Goal: Transaction & Acquisition: Purchase product/service

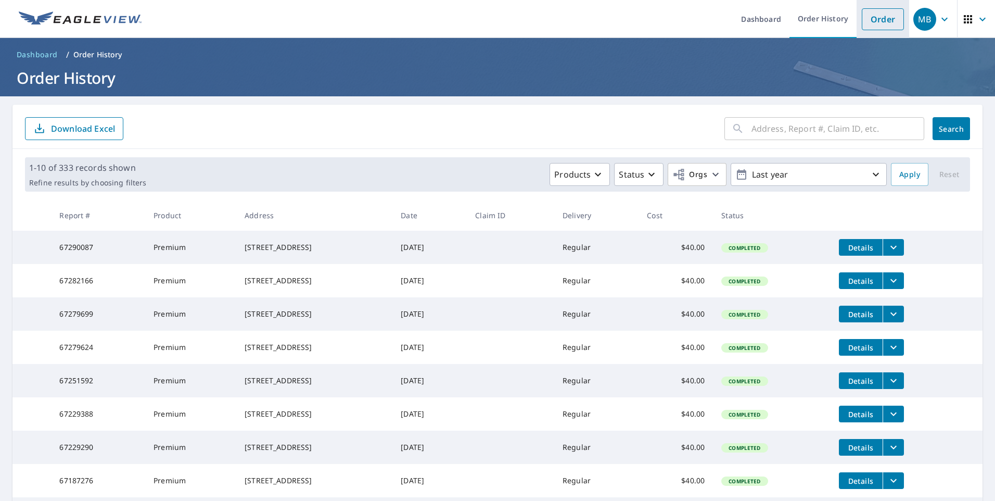
click at [888, 14] on link "Order" at bounding box center [883, 19] width 42 height 22
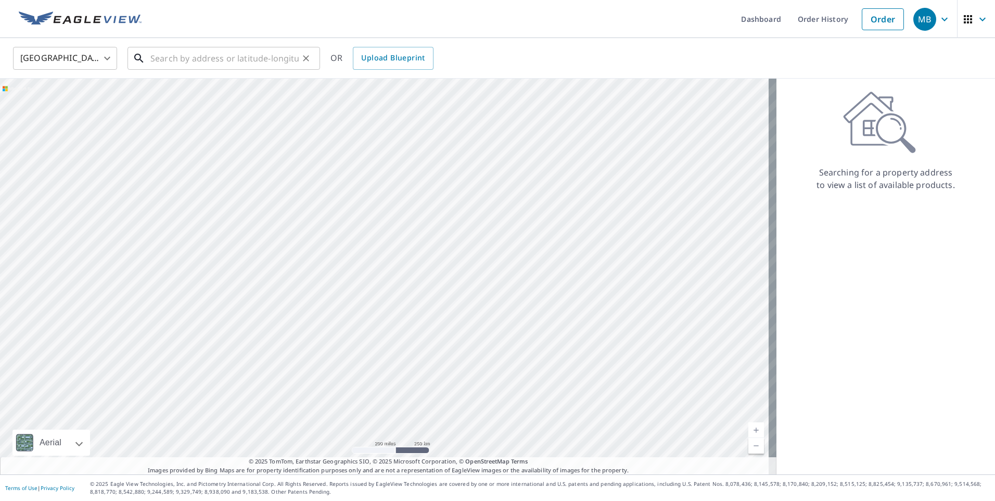
click at [162, 62] on input "text" at bounding box center [224, 58] width 148 height 29
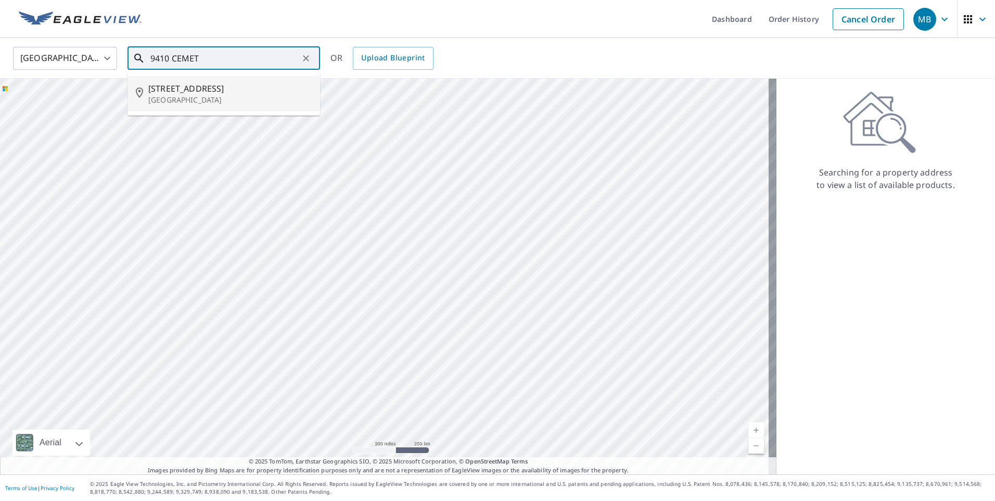
click at [186, 88] on span "[STREET_ADDRESS]" at bounding box center [229, 88] width 163 height 12
type input "[STREET_ADDRESS]"
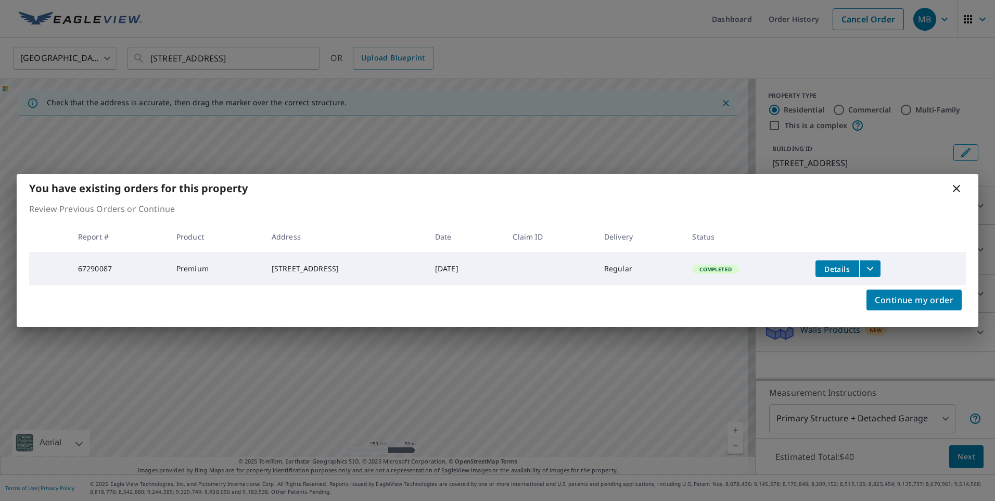
click at [954, 193] on div "You have existing orders for this property" at bounding box center [498, 188] width 962 height 29
click at [957, 188] on icon at bounding box center [957, 188] width 12 height 12
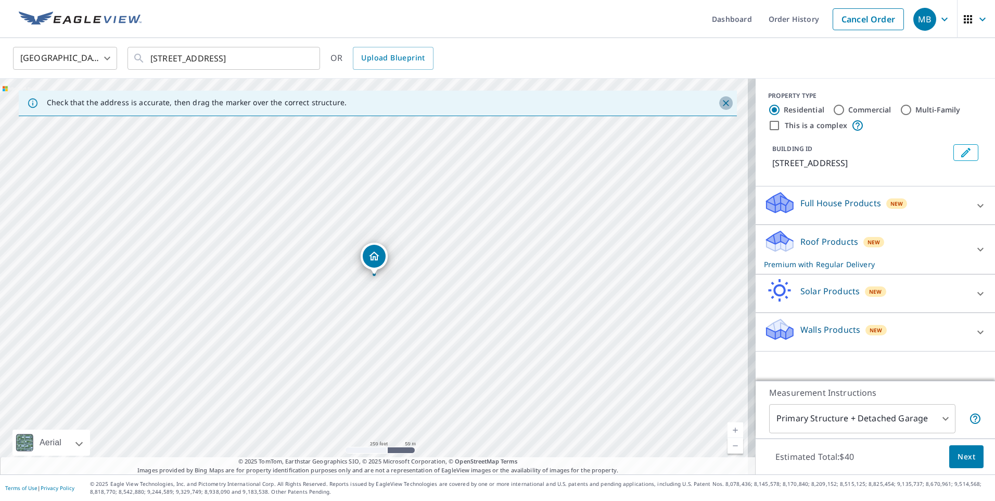
click at [723, 103] on icon "Close" at bounding box center [726, 103] width 6 height 6
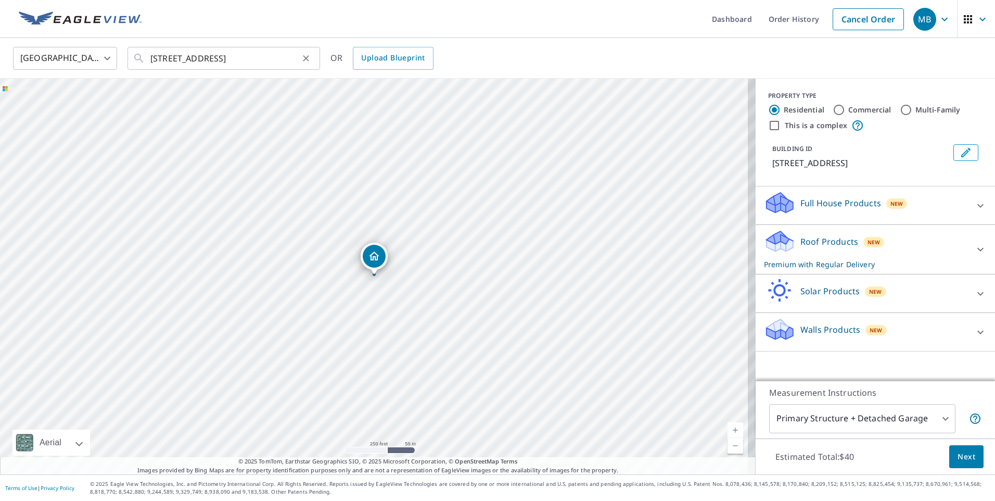
click at [308, 57] on icon "Clear" at bounding box center [306, 58] width 10 height 10
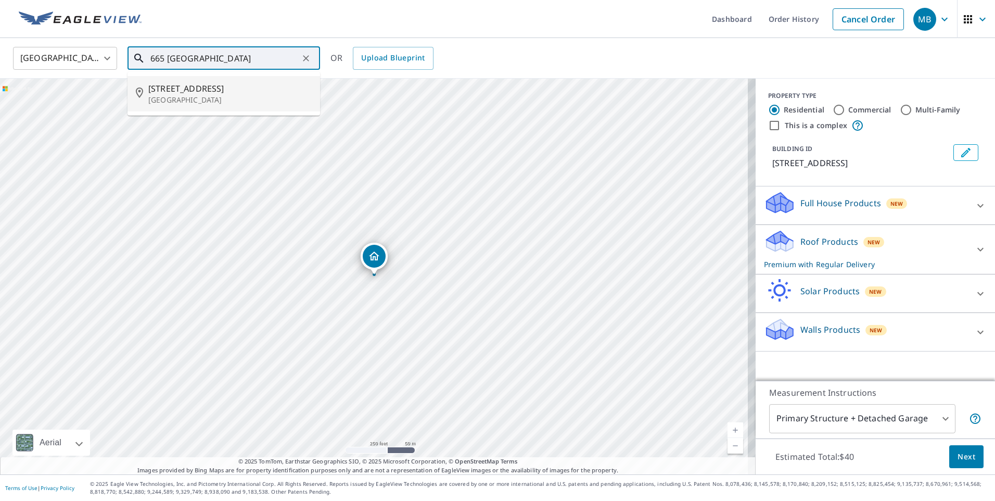
click at [220, 95] on p "[GEOGRAPHIC_DATA]" at bounding box center [229, 100] width 163 height 10
type input "[STREET_ADDRESS]"
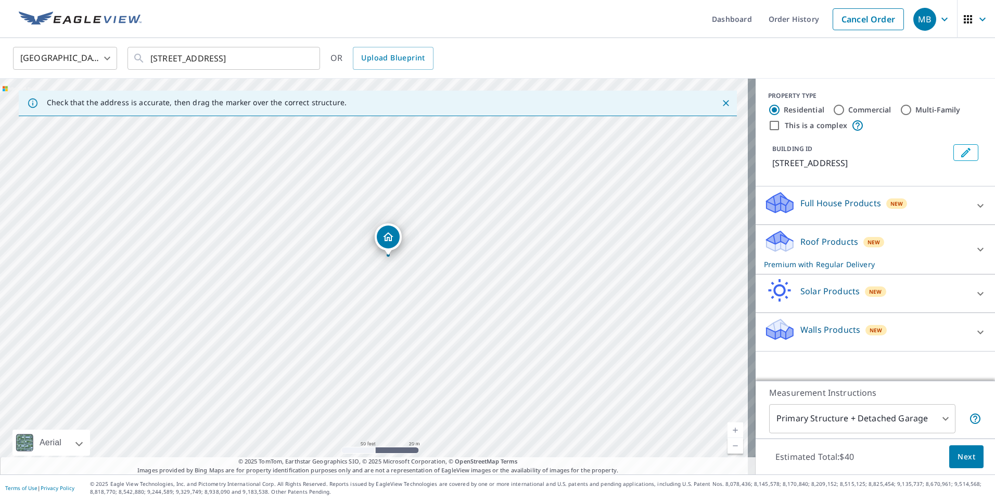
drag, startPoint x: 366, startPoint y: 212, endPoint x: 380, endPoint y: 193, distance: 23.8
click at [380, 193] on div "[STREET_ADDRESS]" at bounding box center [378, 277] width 756 height 396
drag, startPoint x: 390, startPoint y: 239, endPoint x: 398, endPoint y: 231, distance: 11.4
click at [975, 256] on icon at bounding box center [981, 249] width 12 height 12
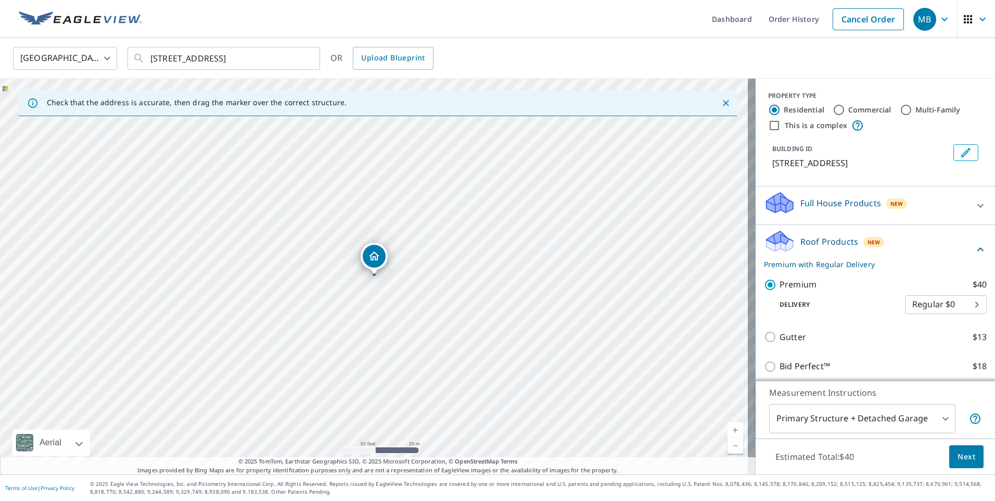
click at [958, 455] on span "Next" at bounding box center [967, 456] width 18 height 13
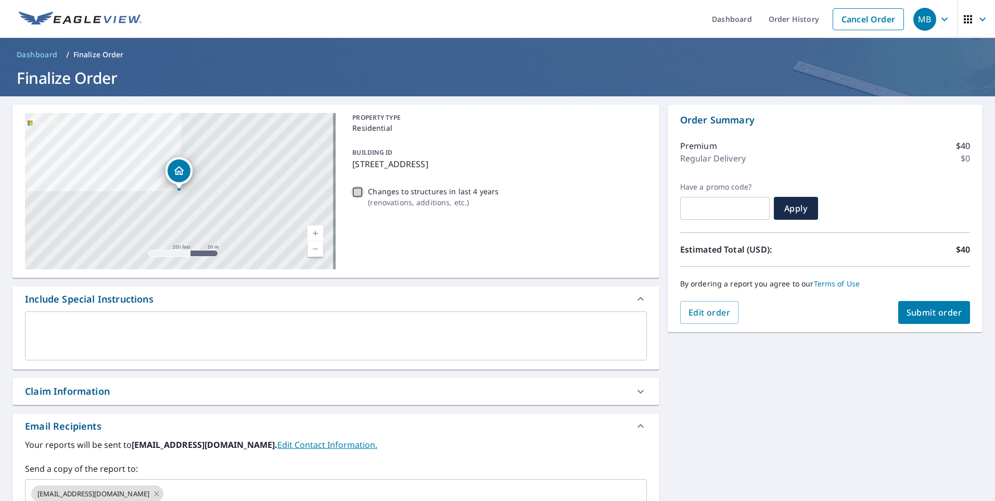
click at [355, 194] on input "Changes to structures in last 4 years ( renovations, additions, etc. )" at bounding box center [357, 192] width 12 height 12
checkbox input "true"
click at [907, 307] on span "Submit order" at bounding box center [935, 312] width 56 height 11
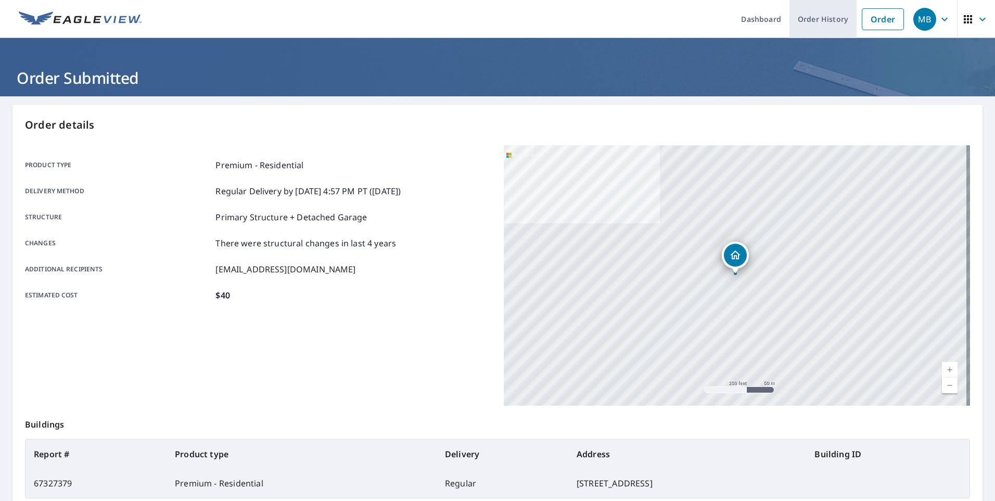
click at [804, 22] on link "Order History" at bounding box center [823, 19] width 67 height 38
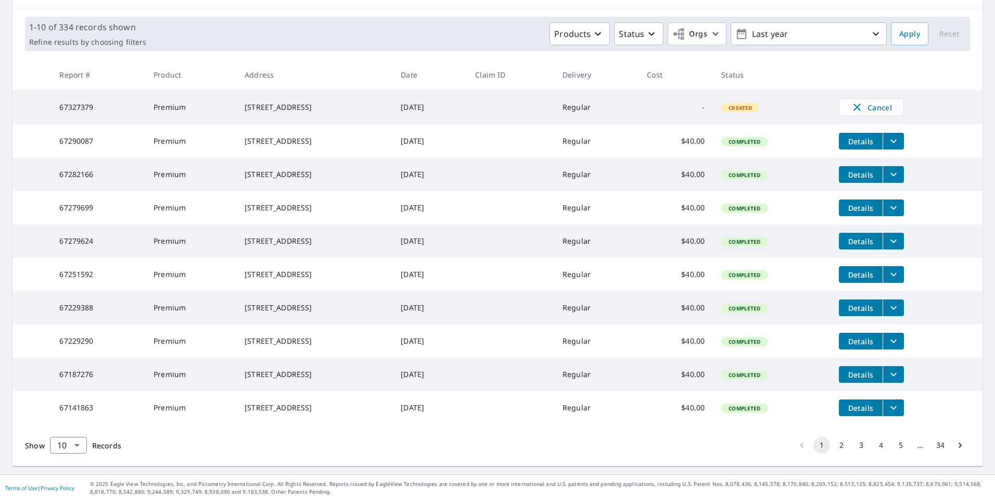
scroll to position [181, 0]
click at [834, 448] on button "2" at bounding box center [842, 445] width 17 height 17
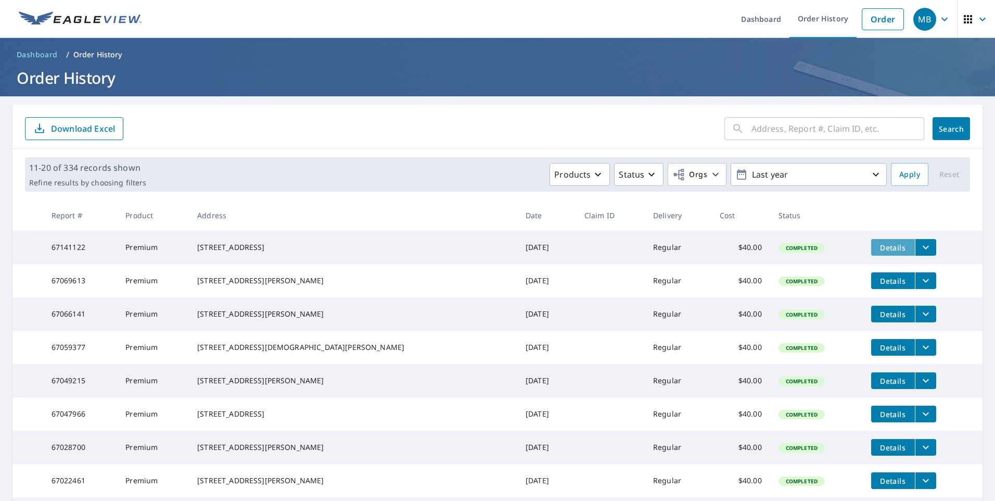
click at [878, 247] on span "Details" at bounding box center [893, 248] width 31 height 10
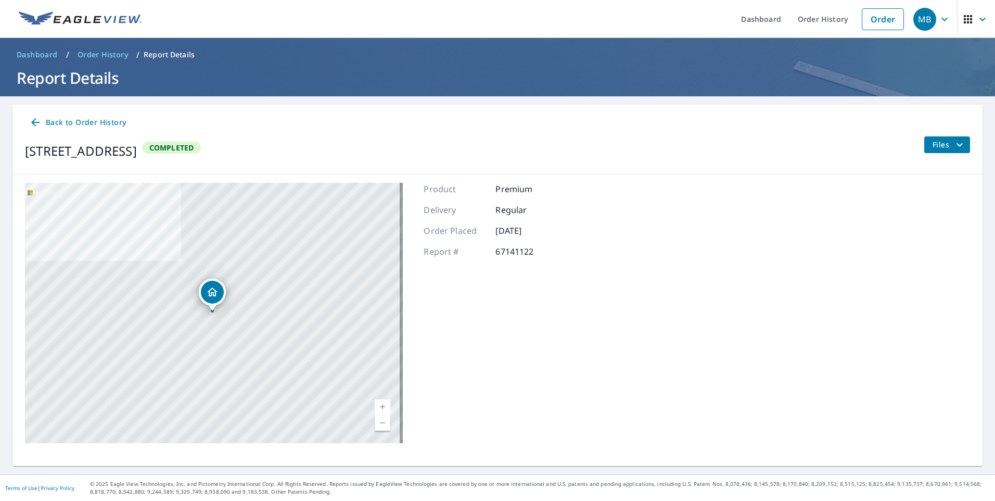
click at [933, 147] on span "Files" at bounding box center [949, 144] width 33 height 12
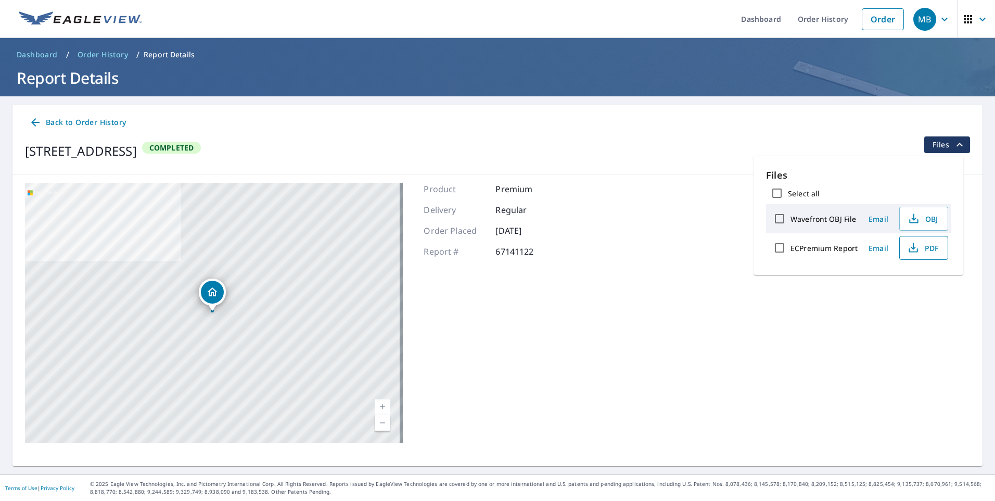
click at [938, 250] on span "PDF" at bounding box center [922, 248] width 33 height 12
